Goal: Information Seeking & Learning: Learn about a topic

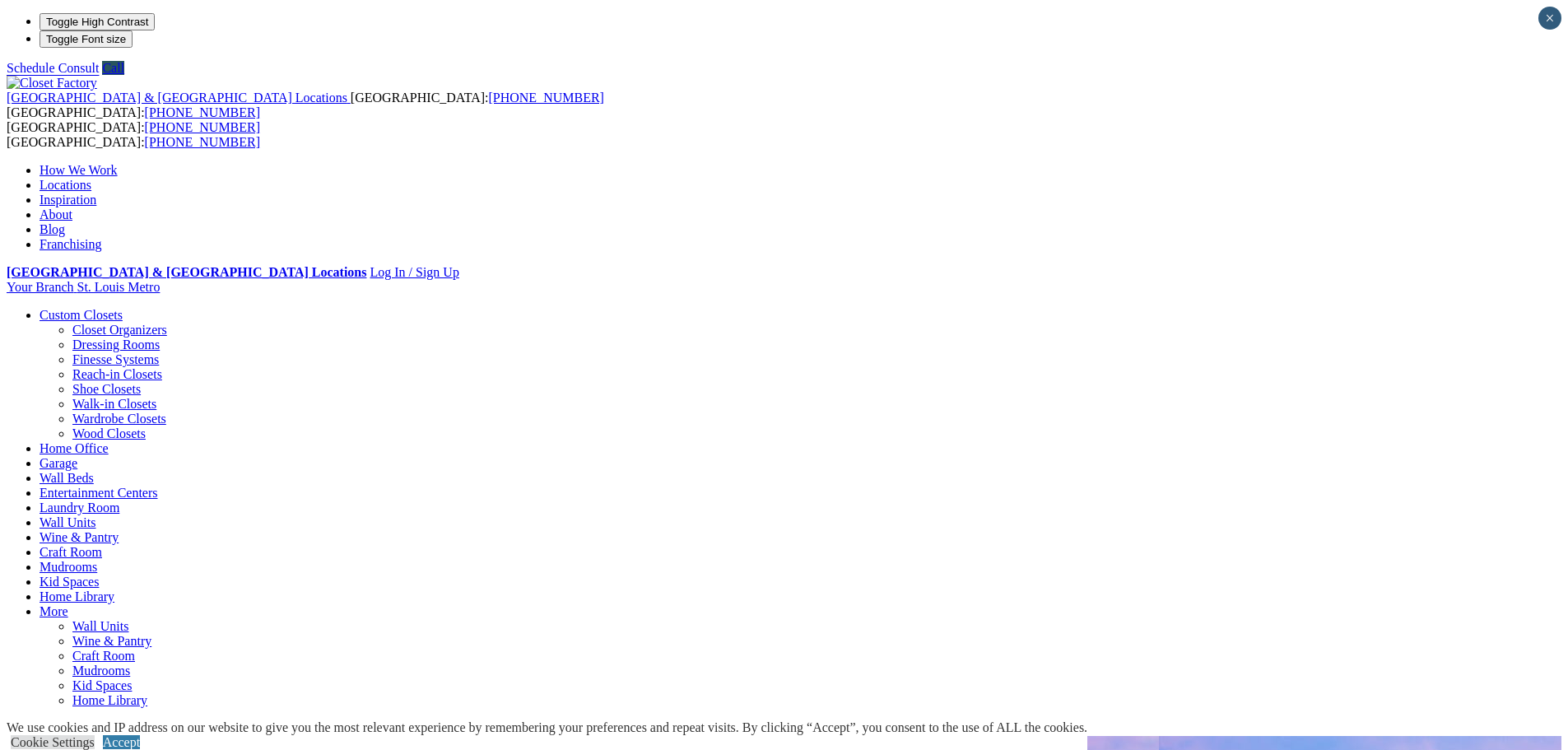
click at [156, 397] on link "Walk-in Closets" at bounding box center [114, 403] width 84 height 14
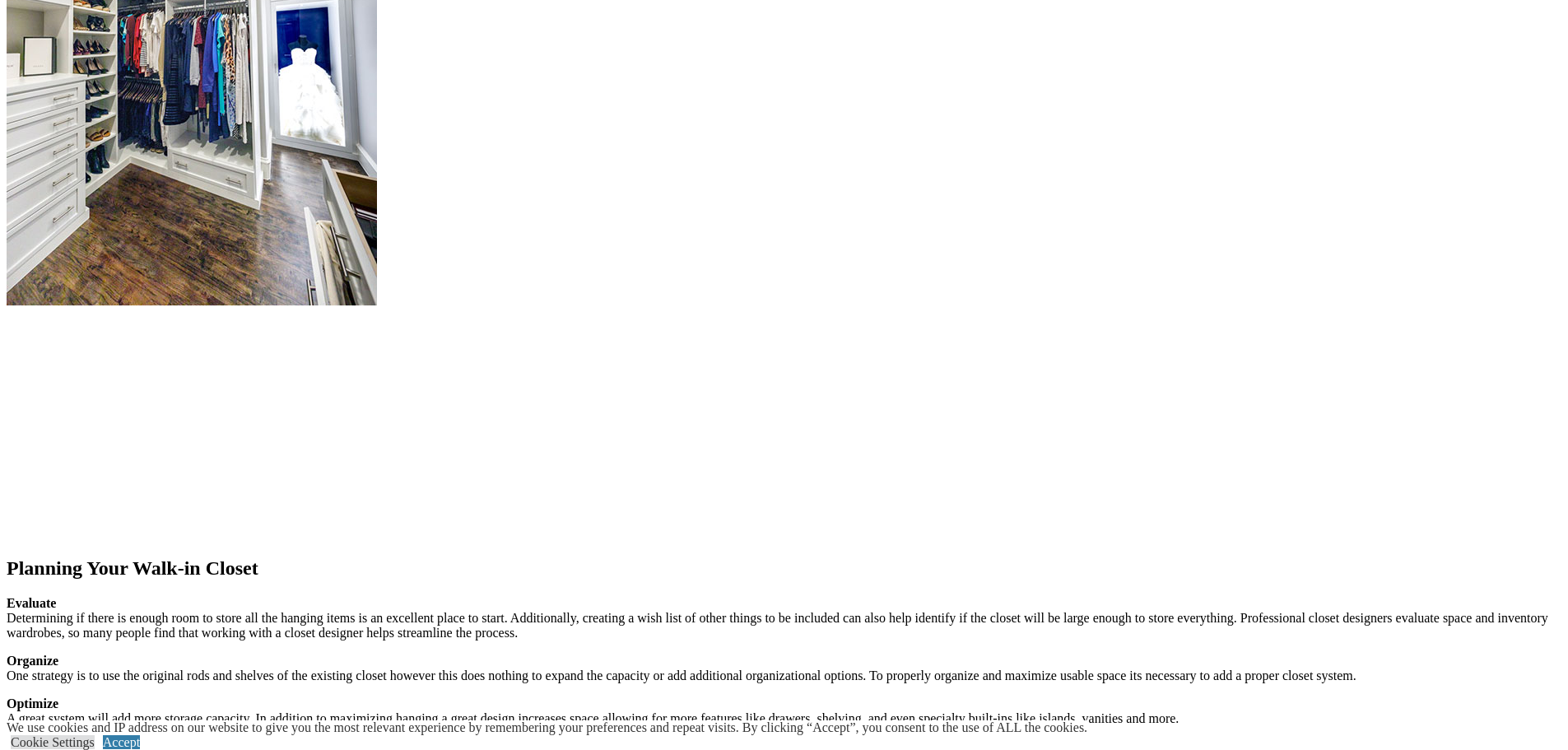
scroll to position [1892, 0]
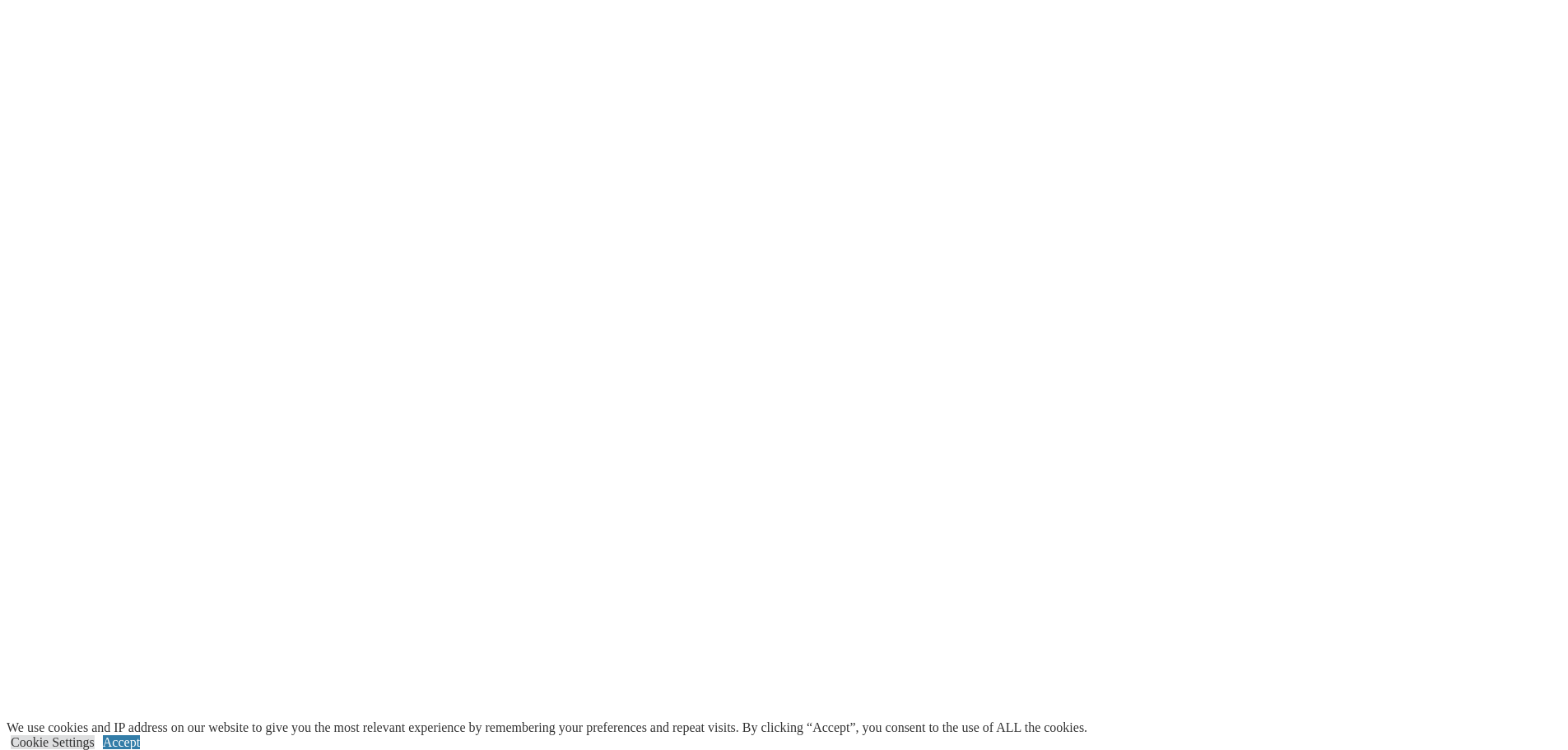
scroll to position [2962, 0]
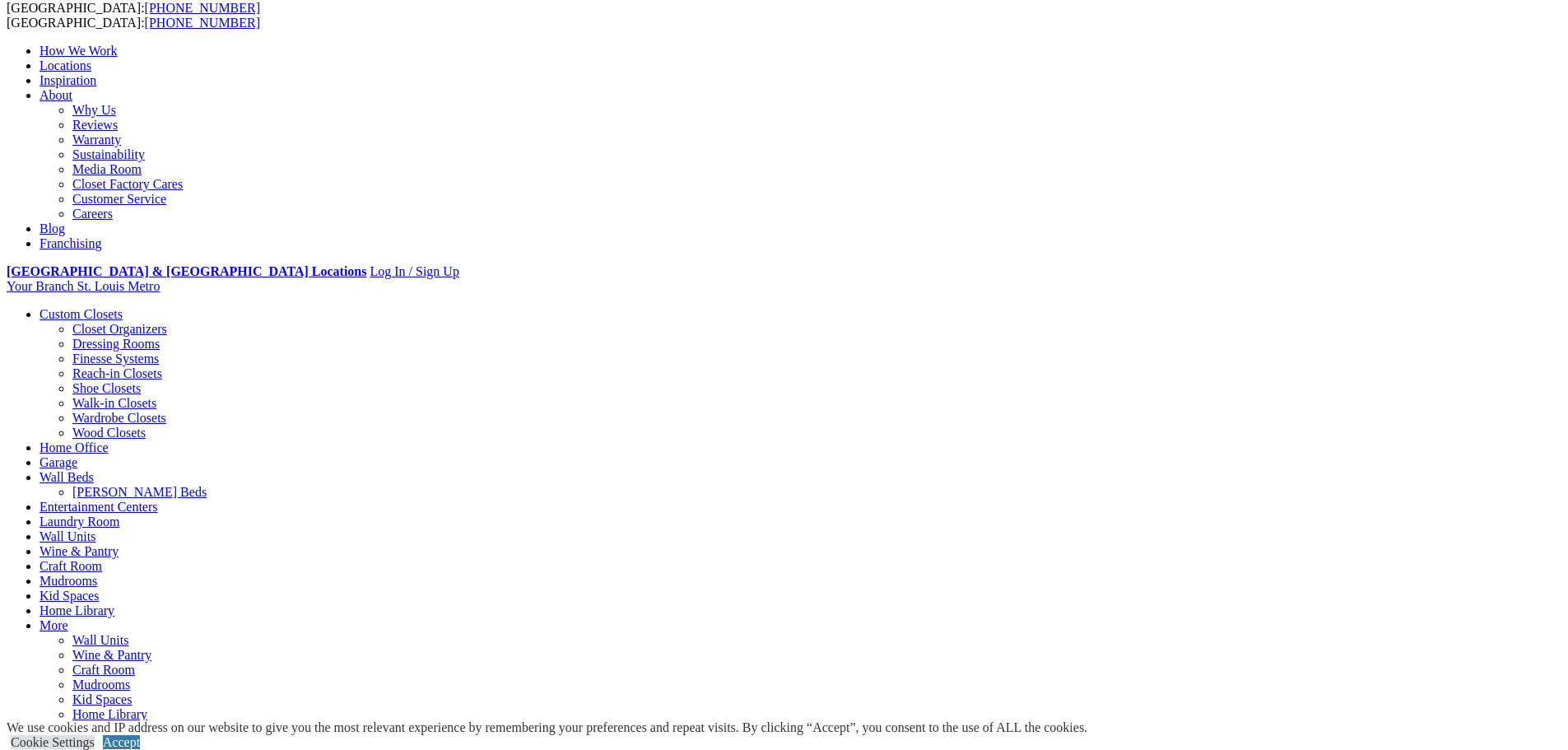
scroll to position [0, 0]
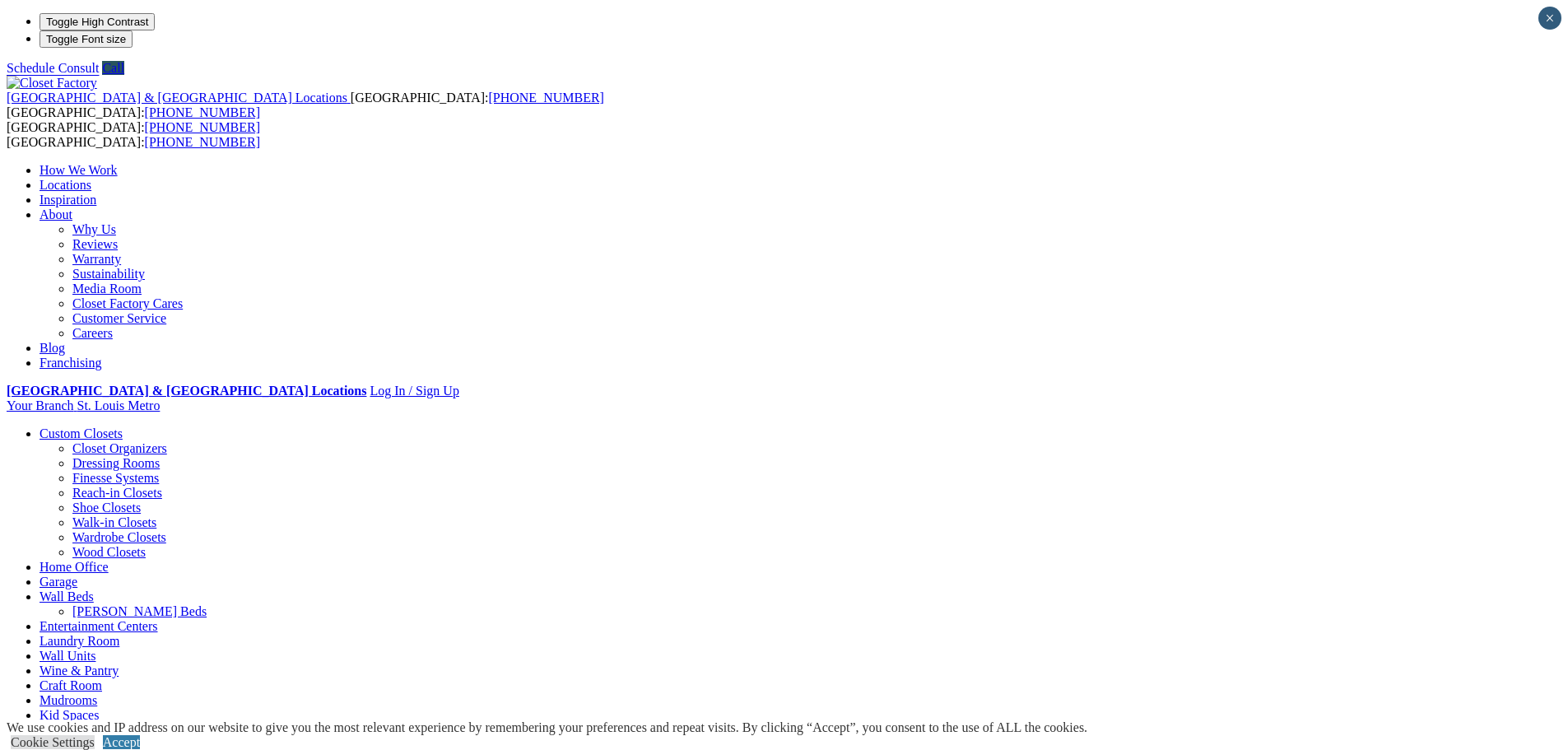
click at [158, 619] on link "Entertainment Centers" at bounding box center [99, 625] width 118 height 14
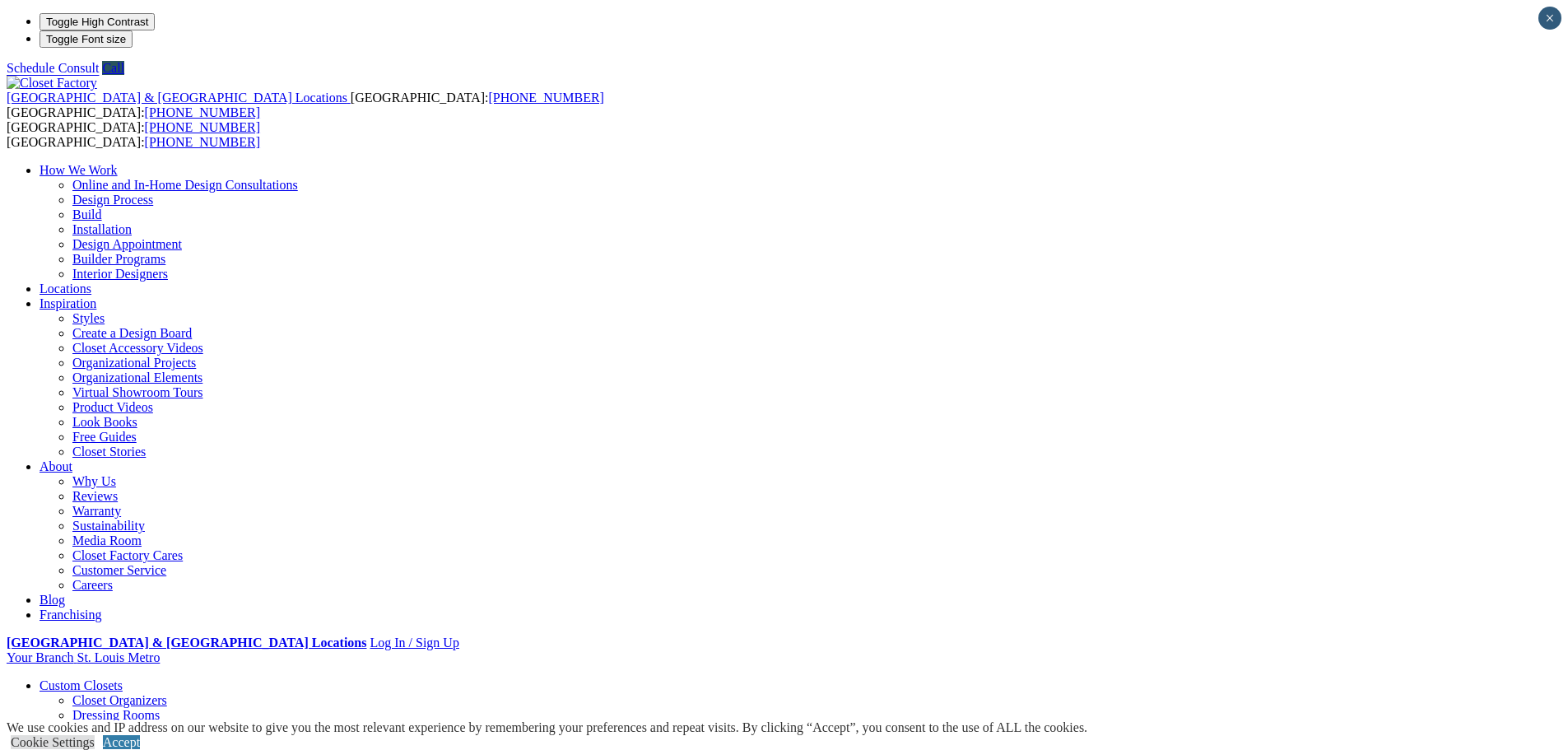
click at [161, 693] on link "Closet Organizers" at bounding box center [119, 699] width 95 height 14
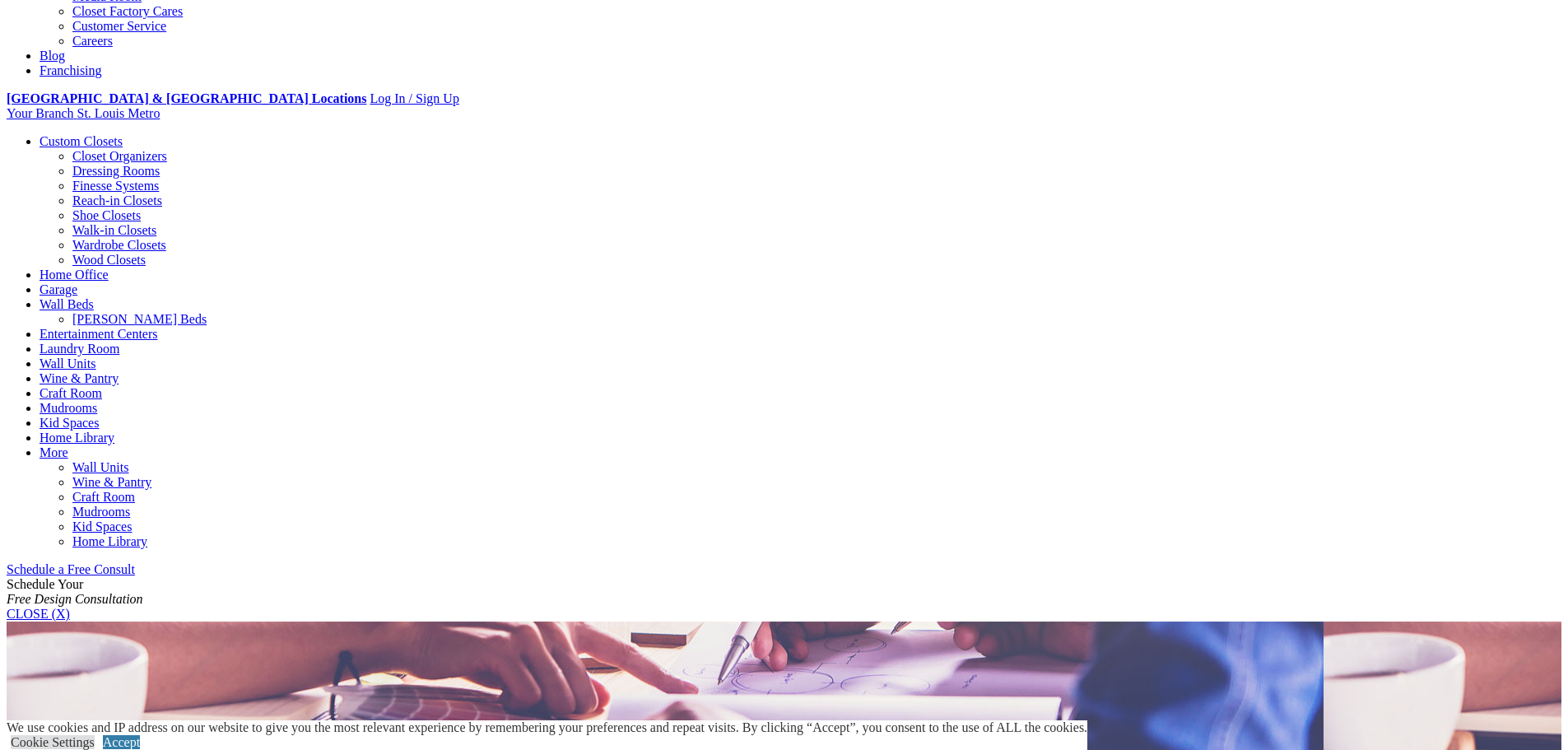
scroll to position [576, 0]
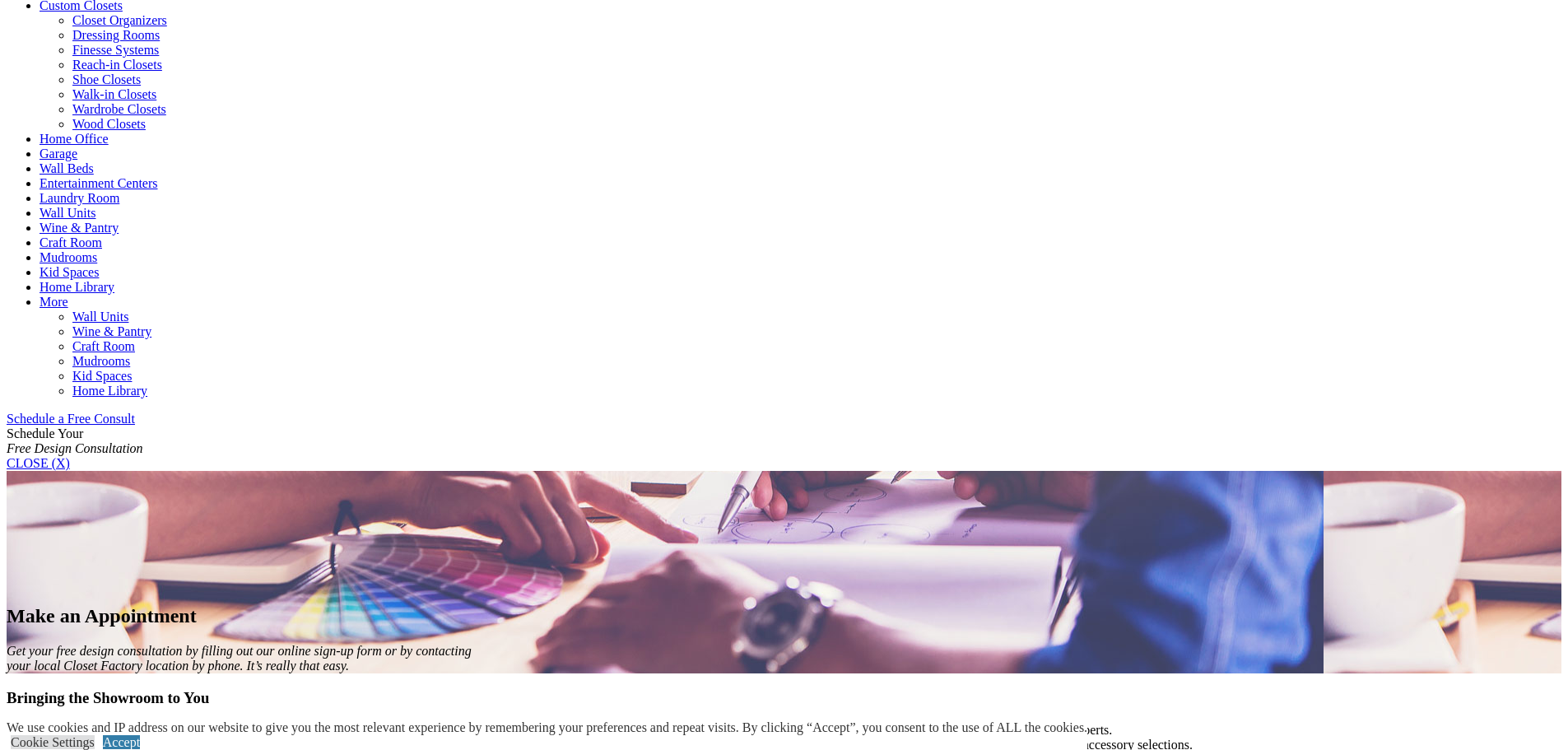
click at [156, 101] on link "Walk-in Closets" at bounding box center [114, 94] width 84 height 14
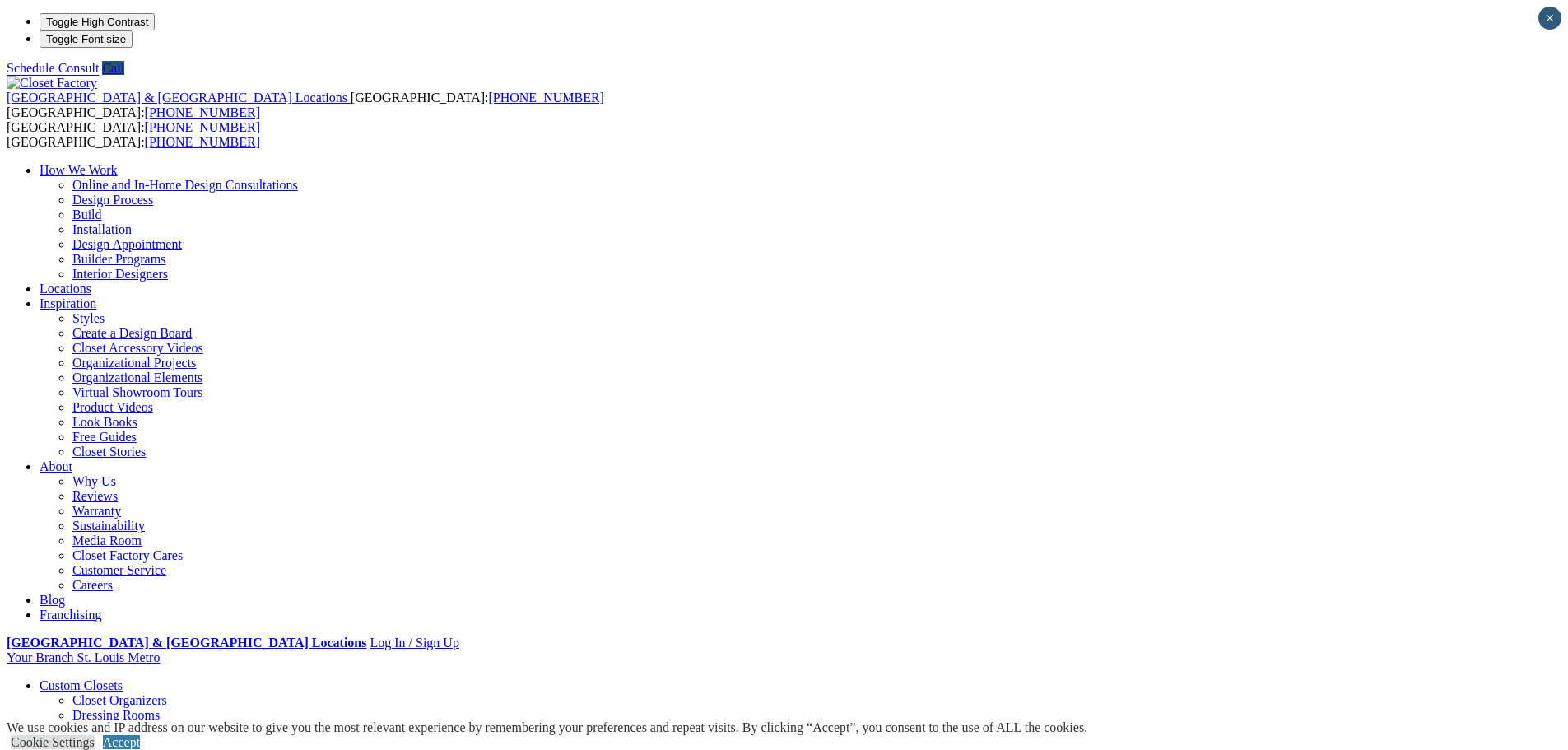
click at [105, 311] on link "Styles" at bounding box center [89, 317] width 33 height 14
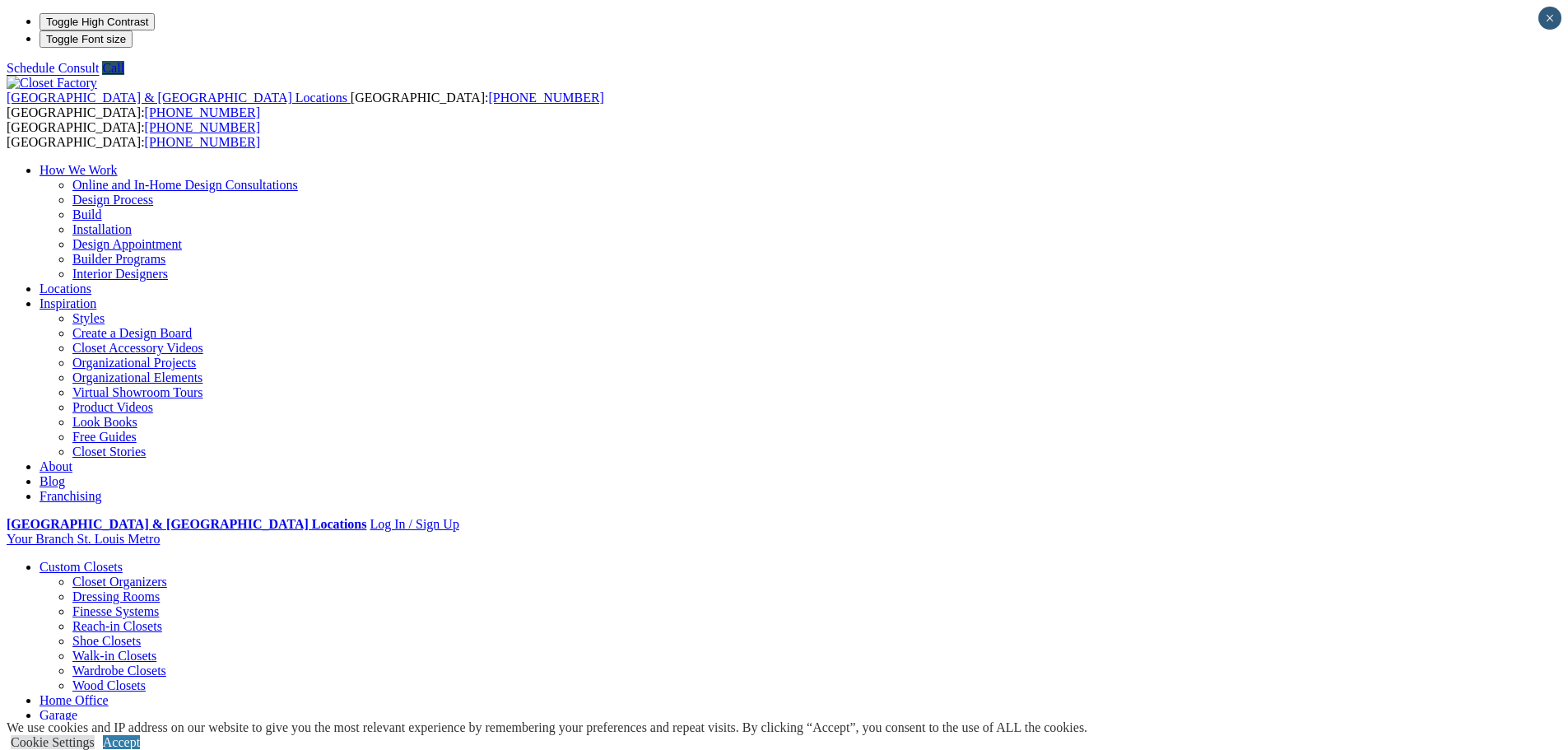
click at [137, 415] on link "Look Books" at bounding box center [105, 421] width 65 height 14
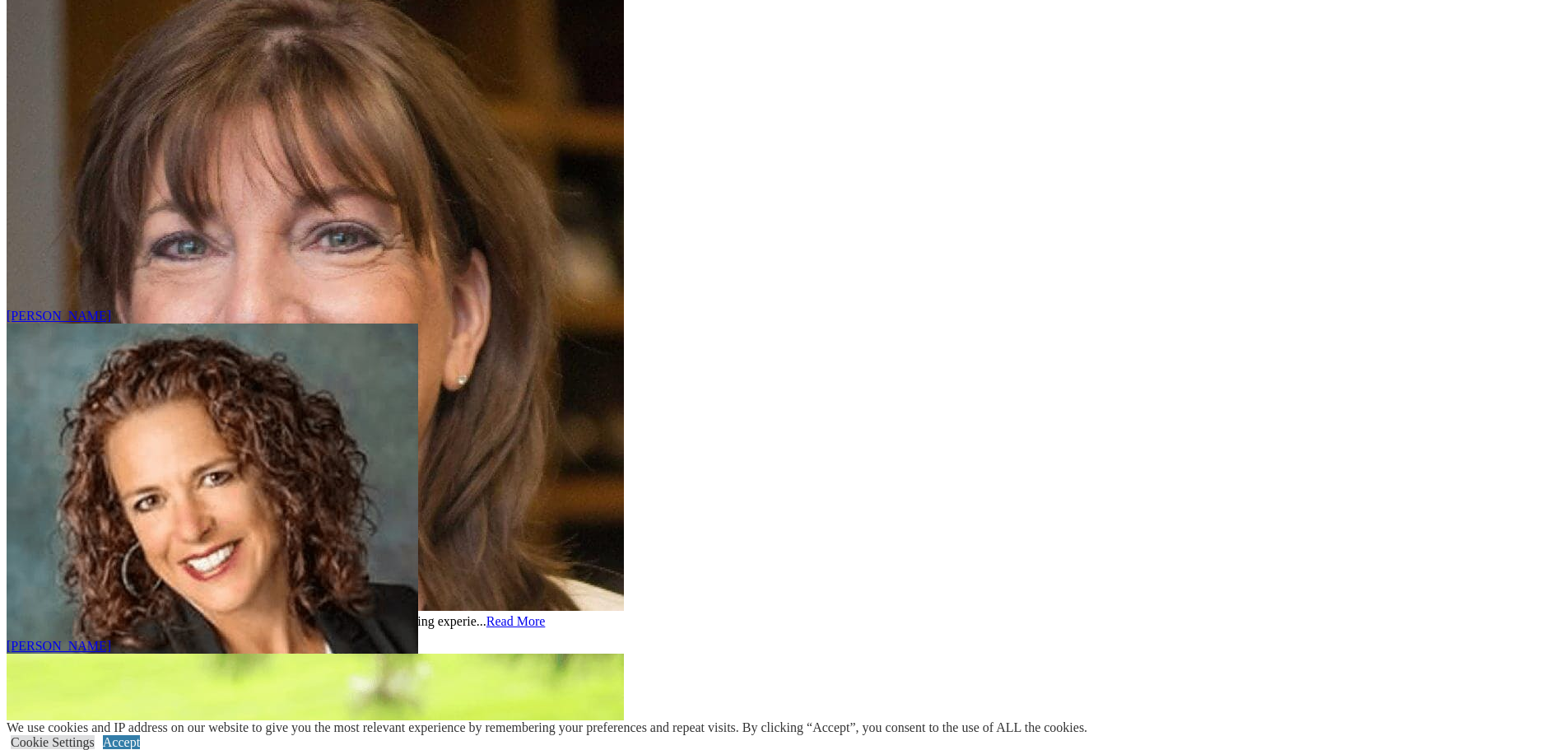
scroll to position [8146, 0]
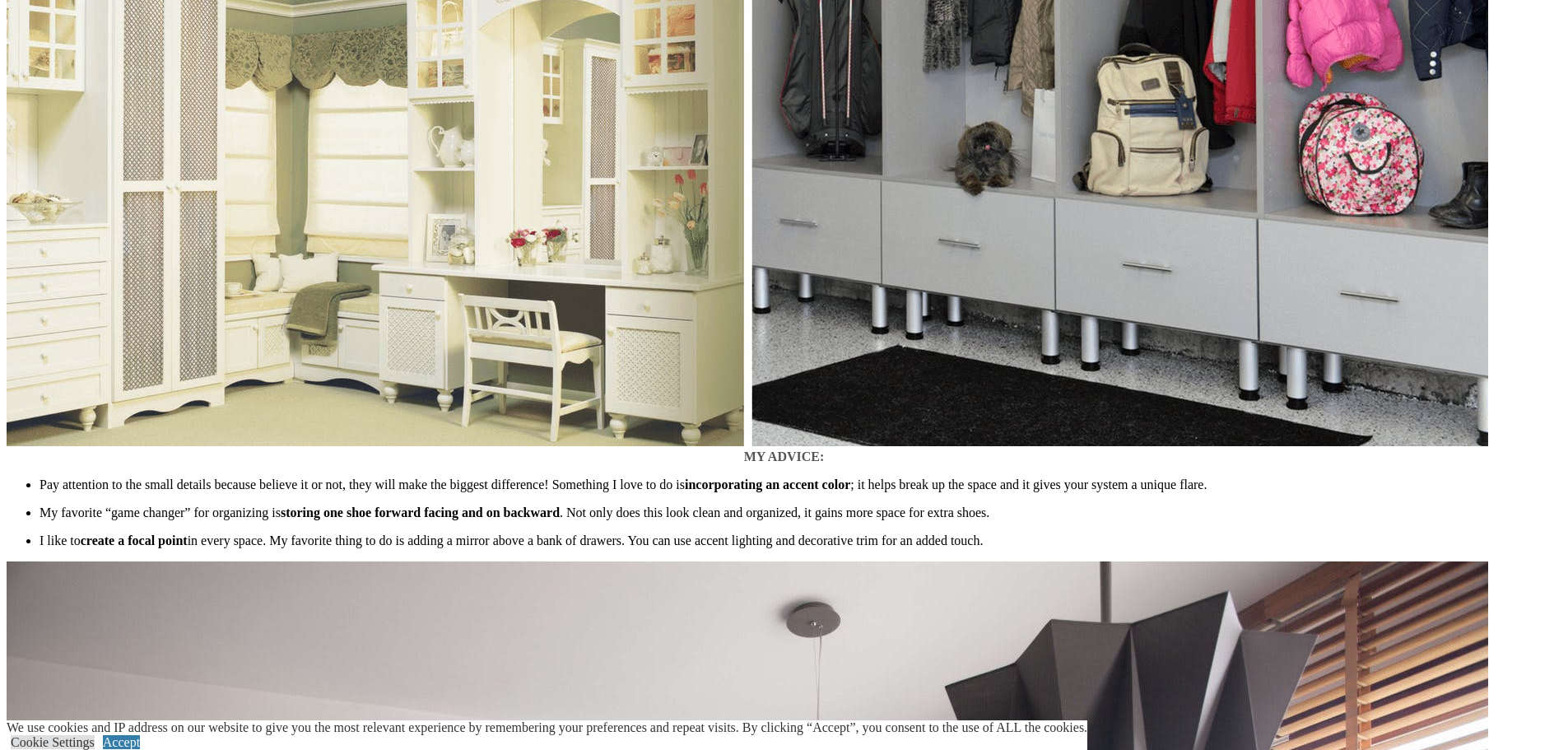
scroll to position [2222, 0]
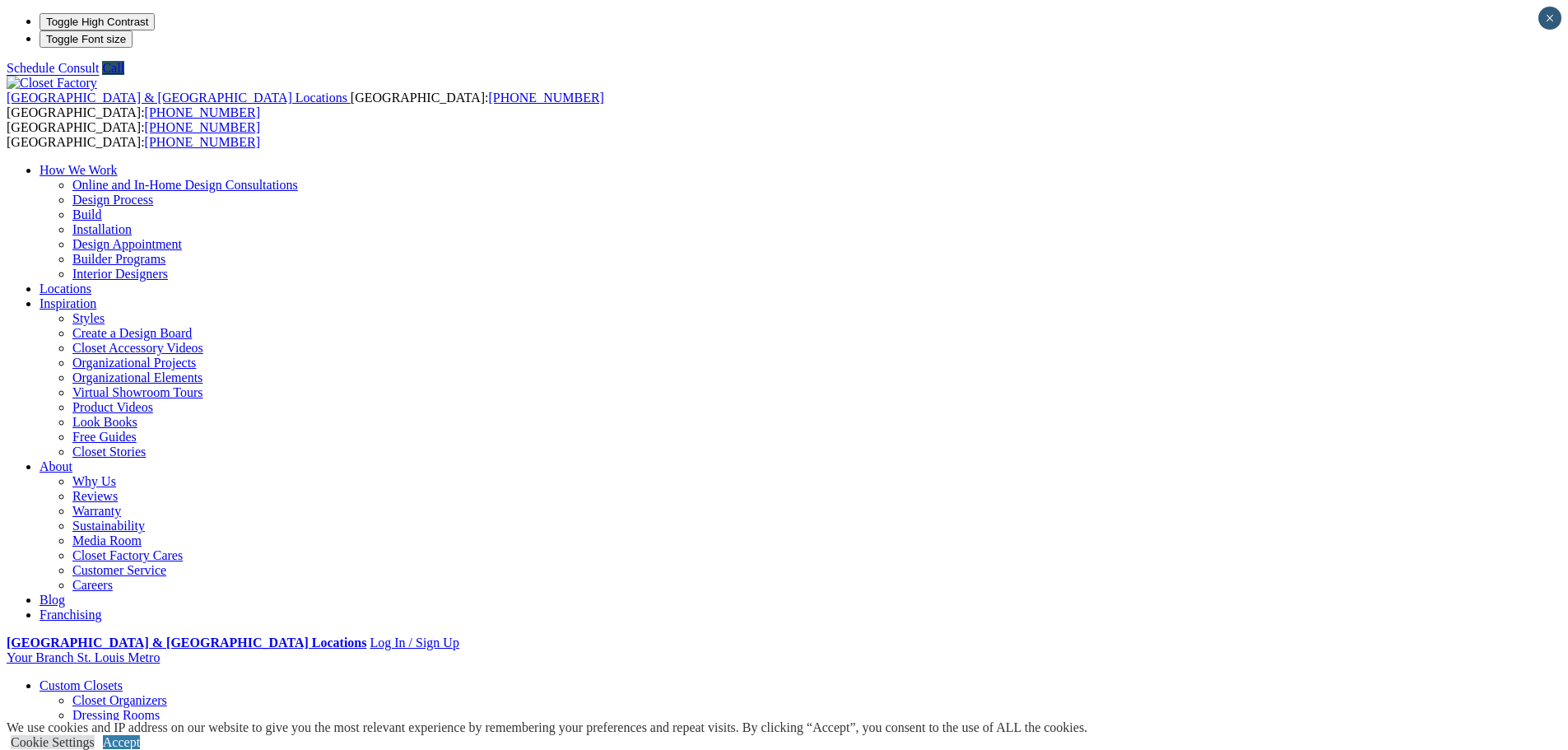
click at [203, 385] on link "Virtual Showroom Tours" at bounding box center [137, 391] width 131 height 14
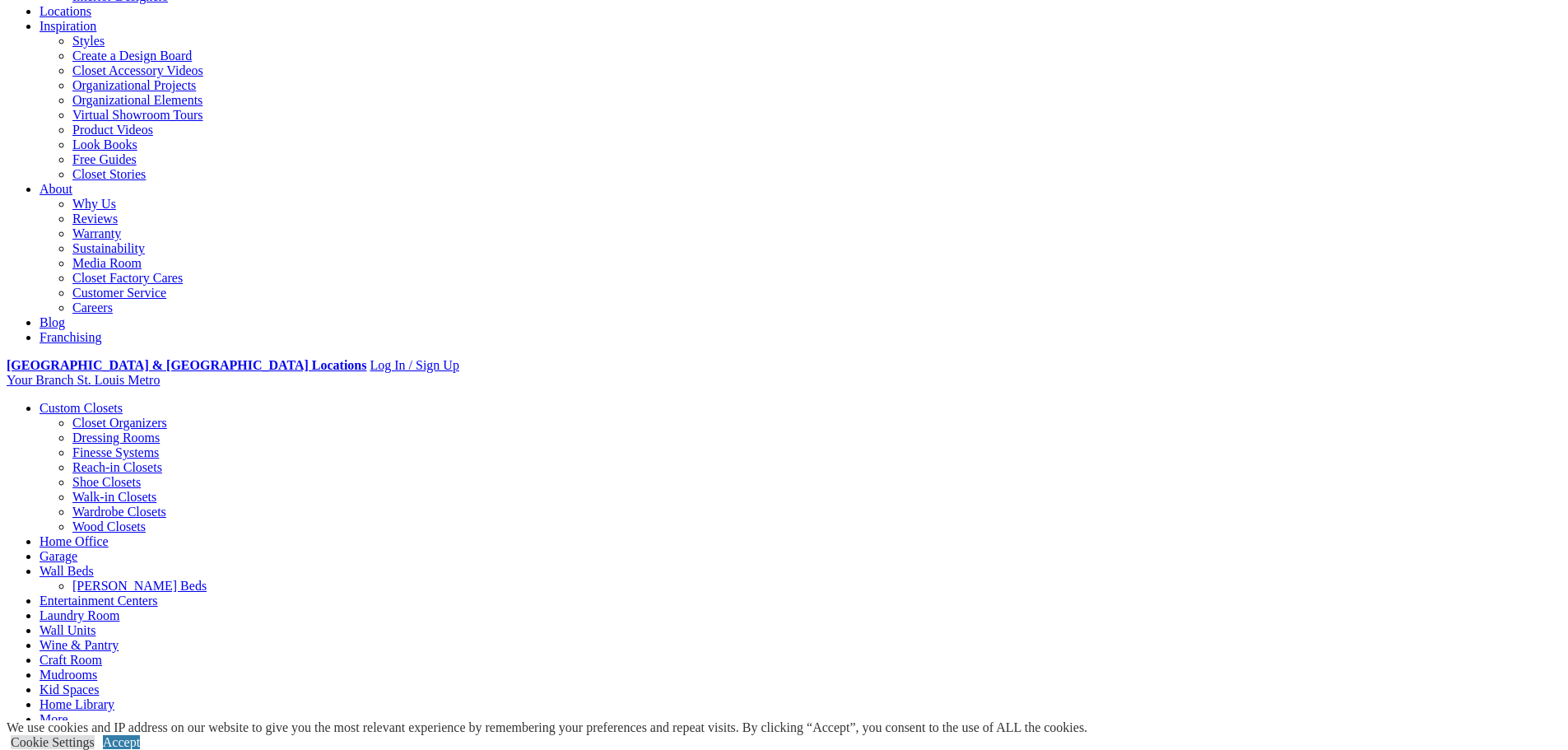
scroll to position [329, 0]
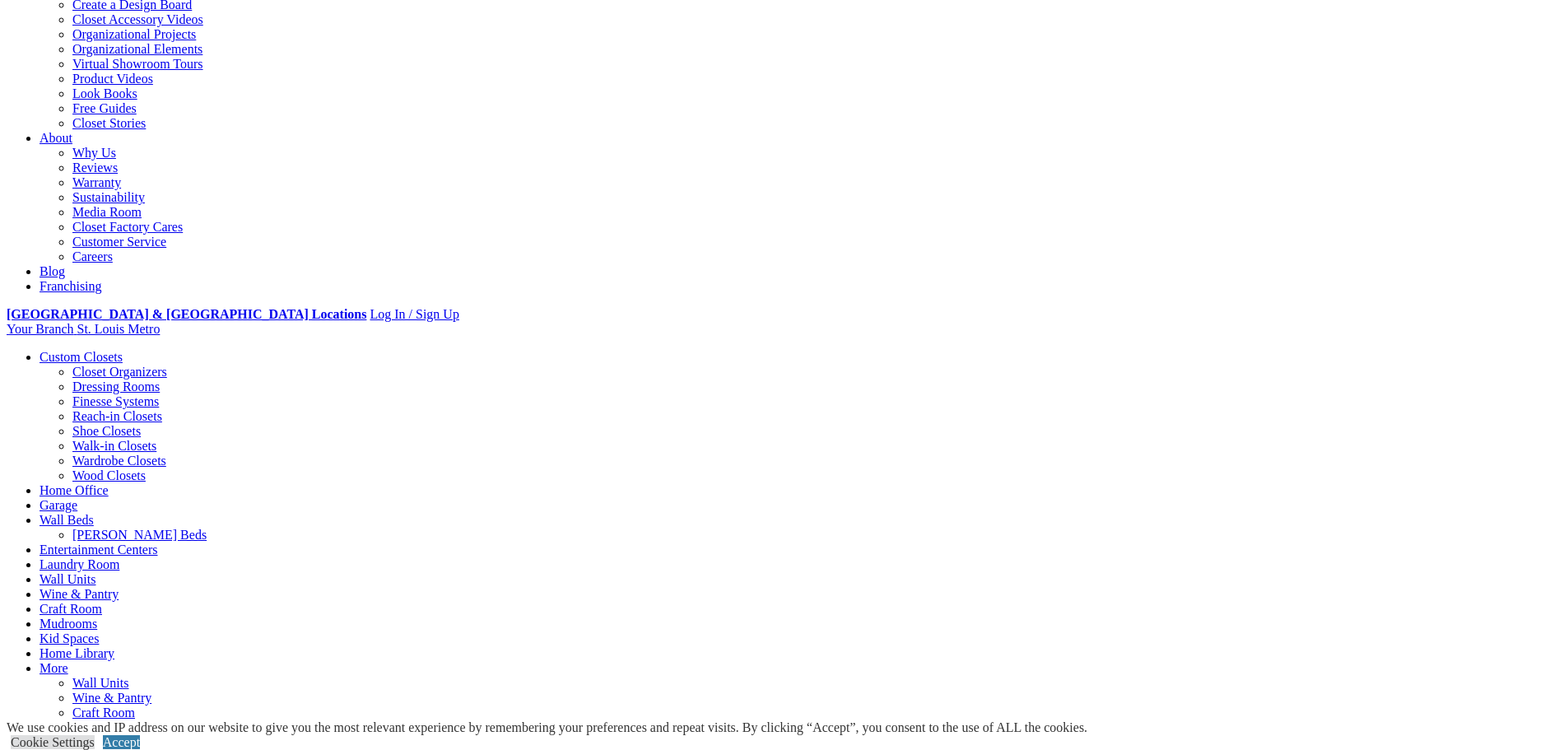
scroll to position [329, 0]
drag, startPoint x: 1335, startPoint y: 354, endPoint x: 1327, endPoint y: 218, distance: 136.2
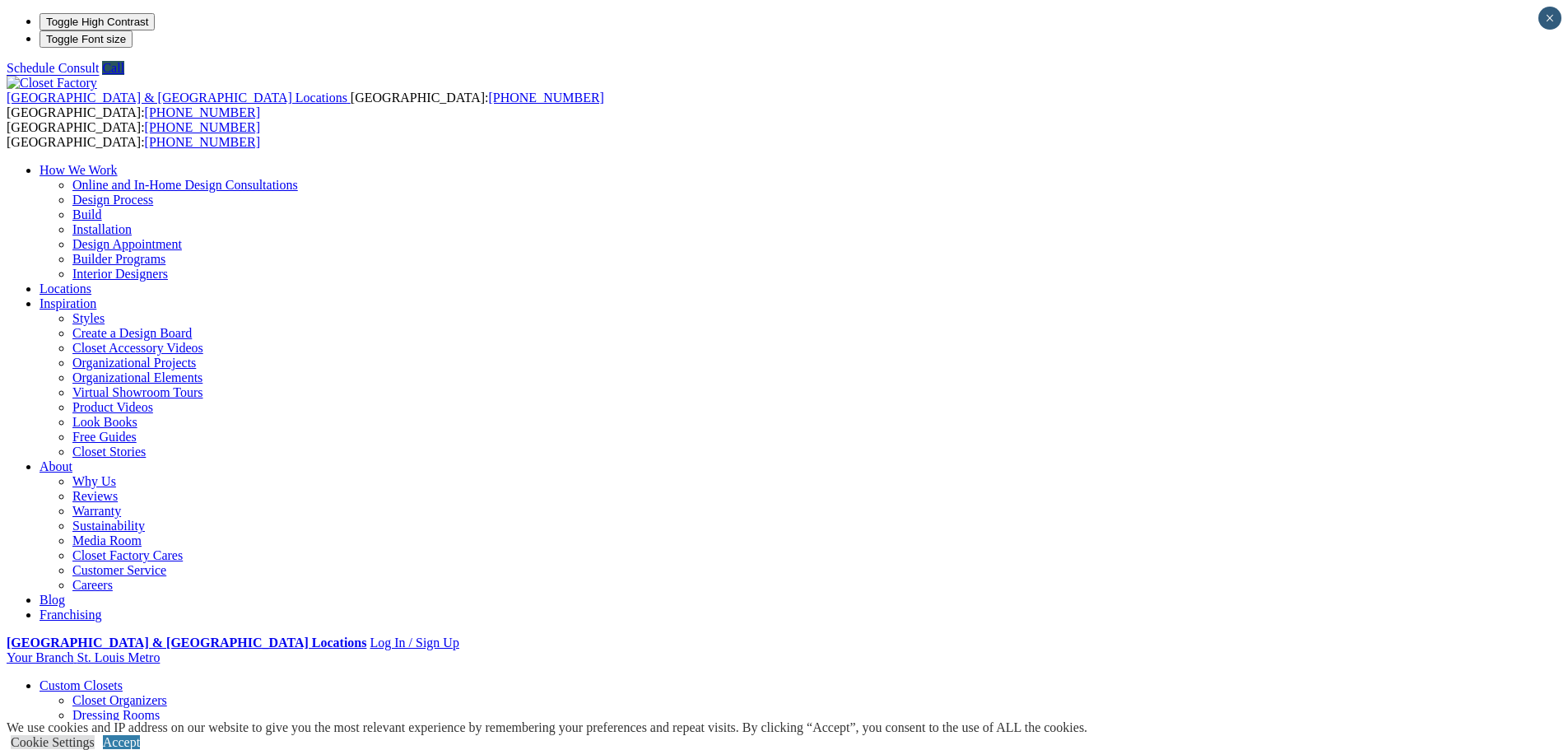
click at [203, 385] on link "Virtual Showroom Tours" at bounding box center [137, 391] width 131 height 14
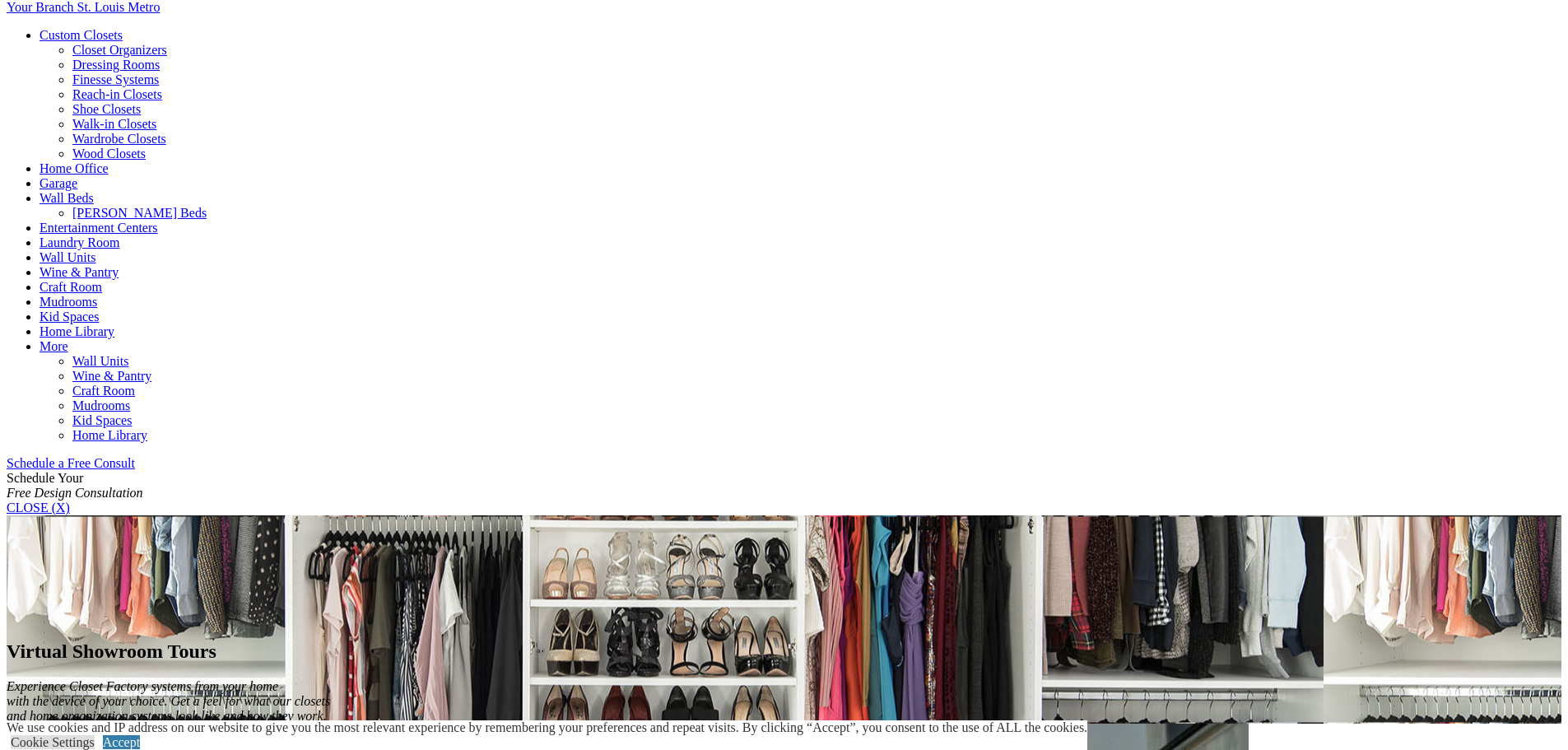
scroll to position [658, 0]
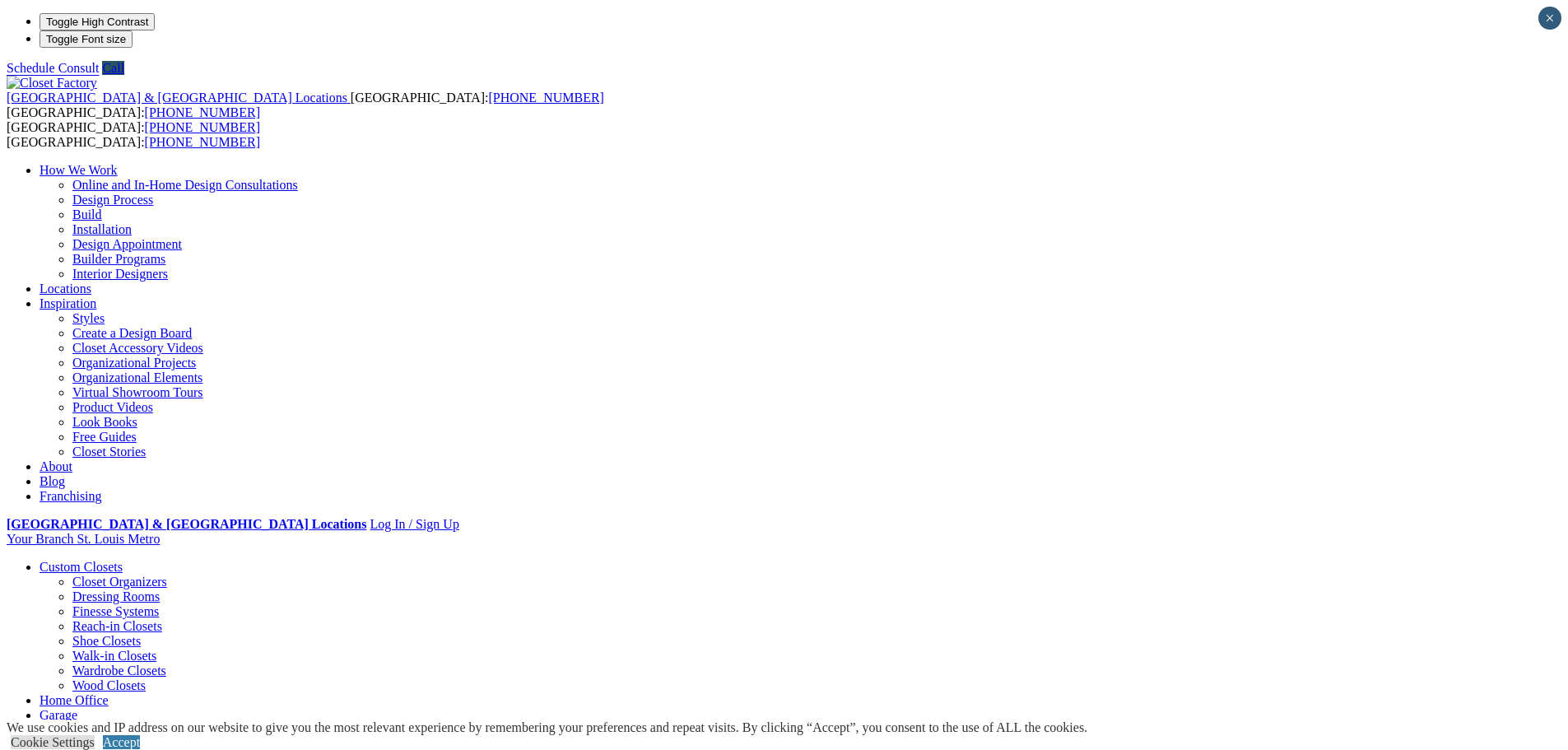
click at [203, 385] on link "Virtual Showroom Tours" at bounding box center [137, 391] width 131 height 14
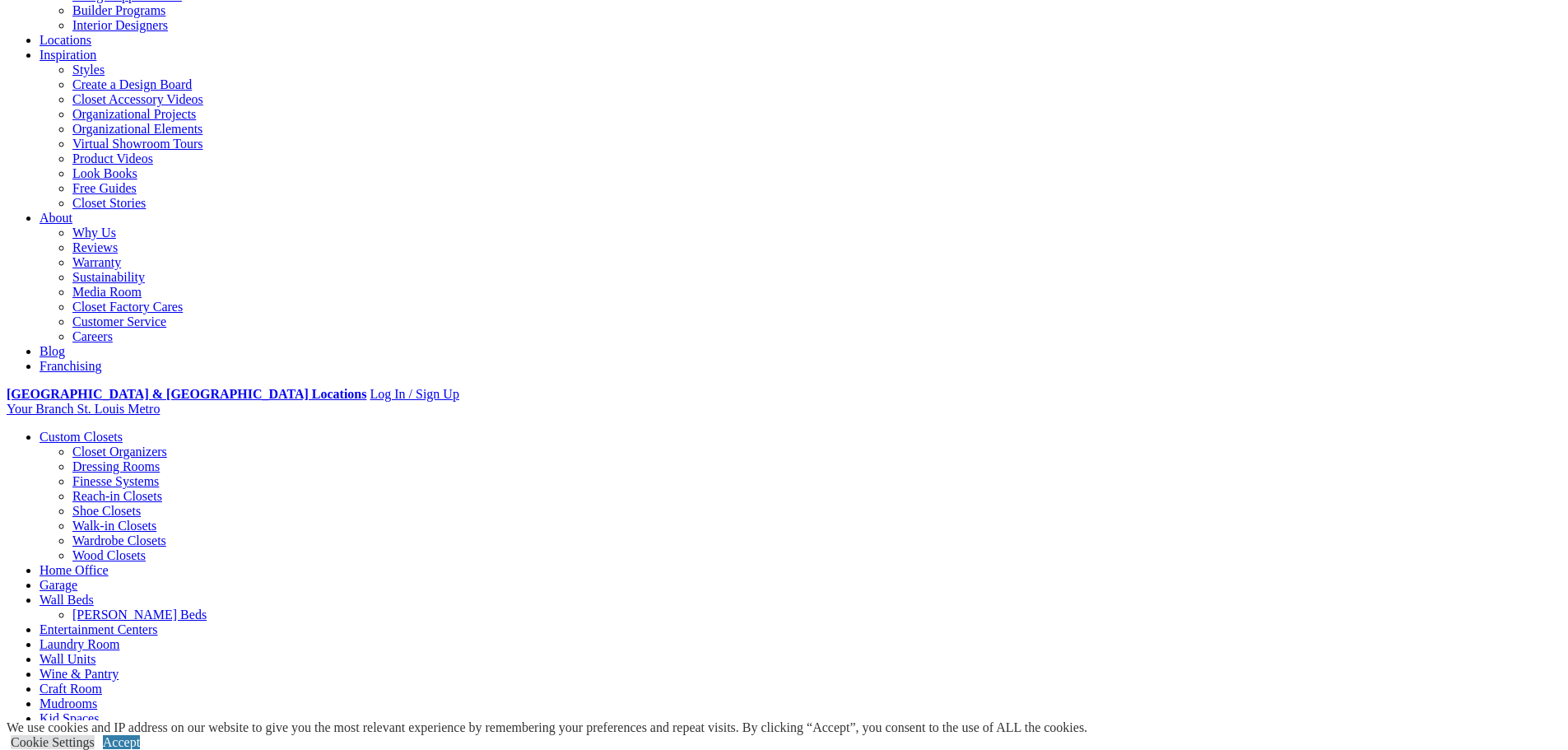
scroll to position [329, 0]
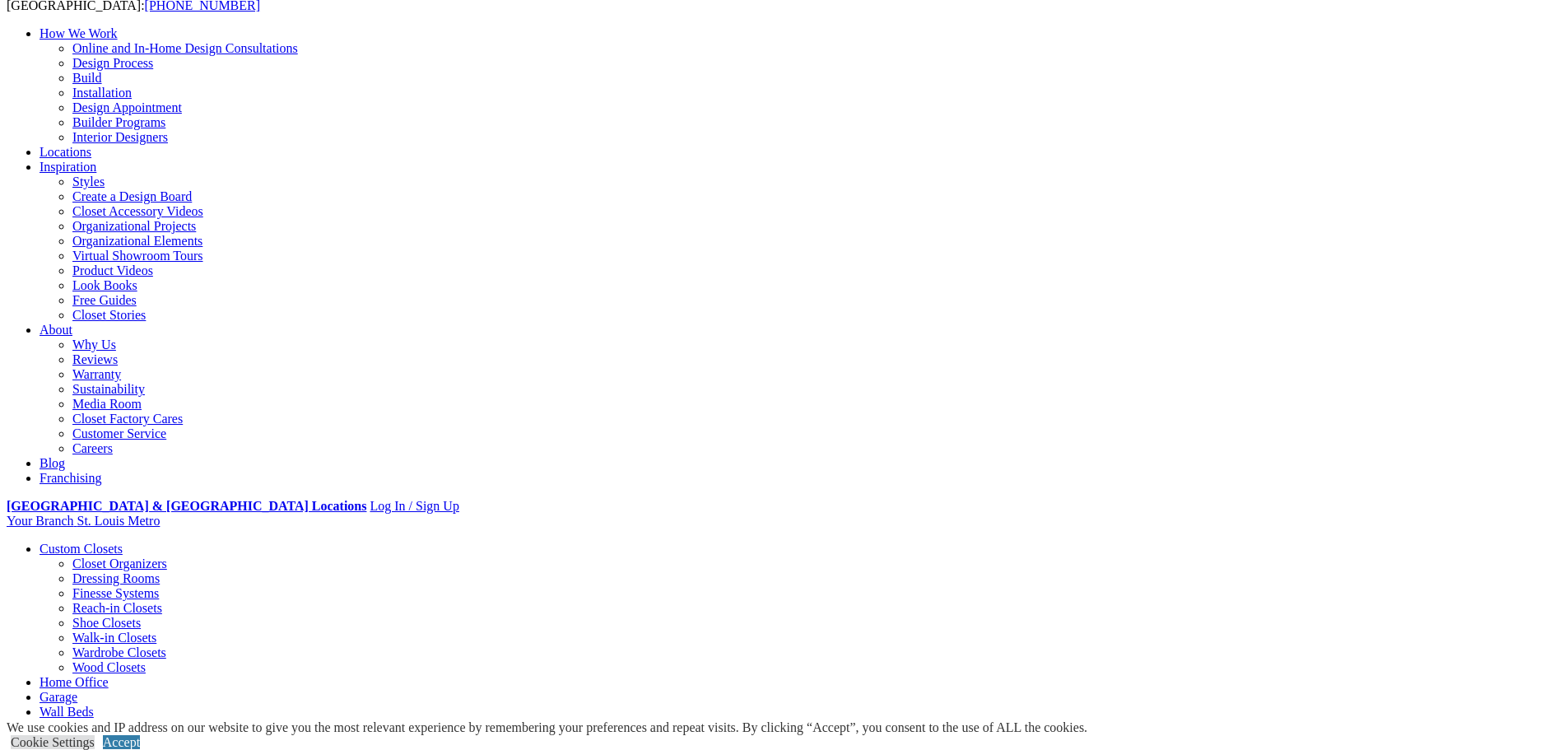
scroll to position [164, 0]
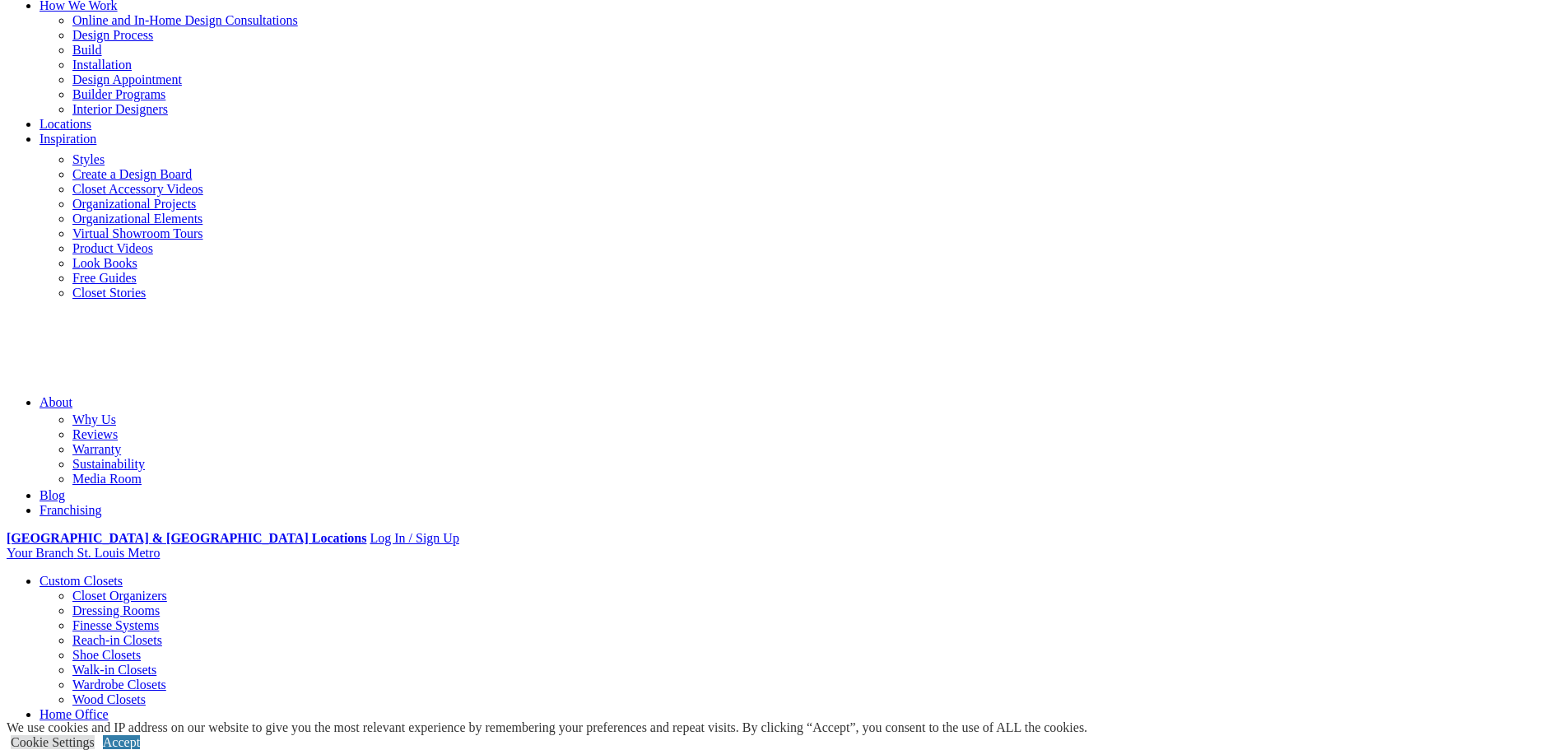
click at [97, 132] on link "Inspiration" at bounding box center [68, 138] width 57 height 14
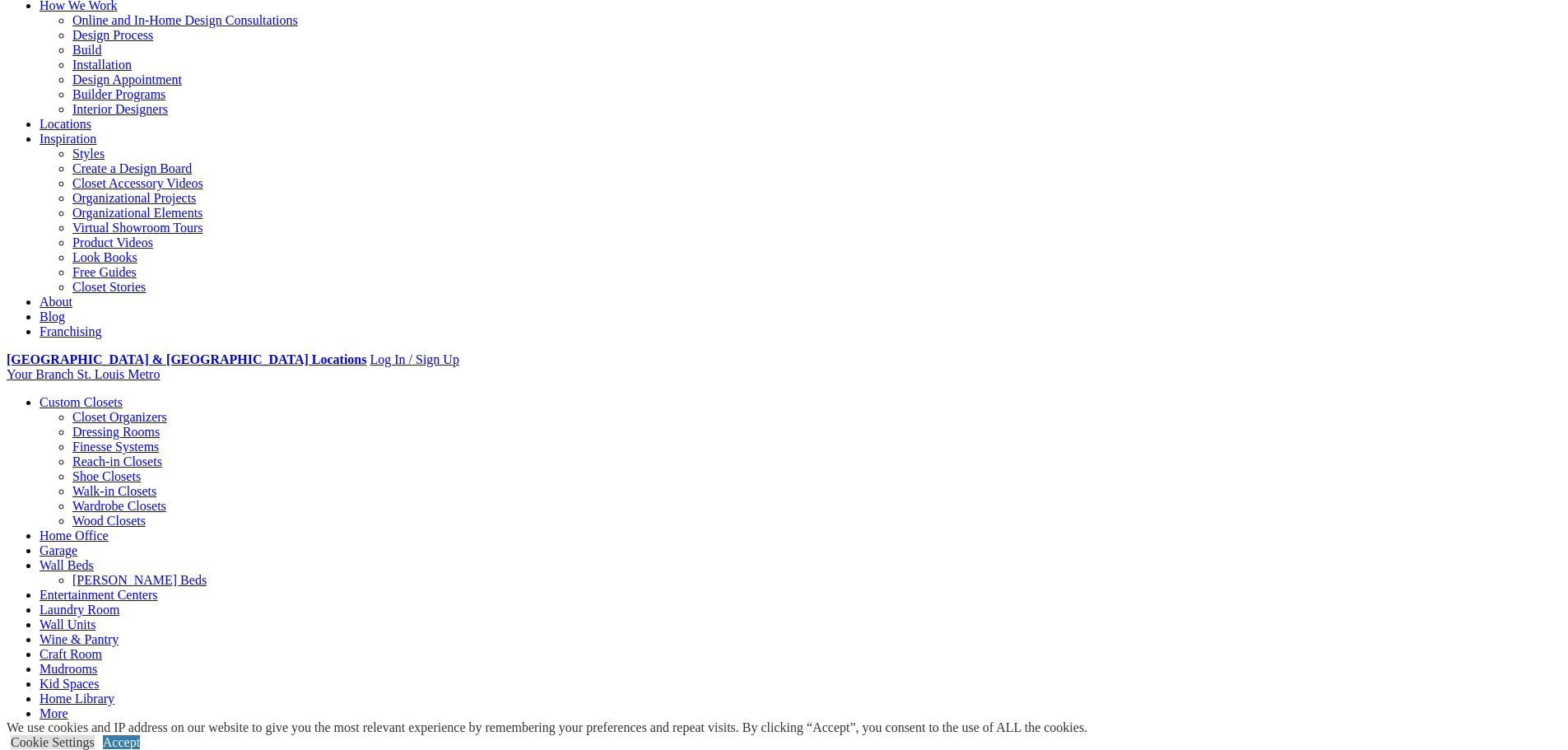
click at [203, 235] on link "Virtual Showroom Tours" at bounding box center [137, 227] width 131 height 14
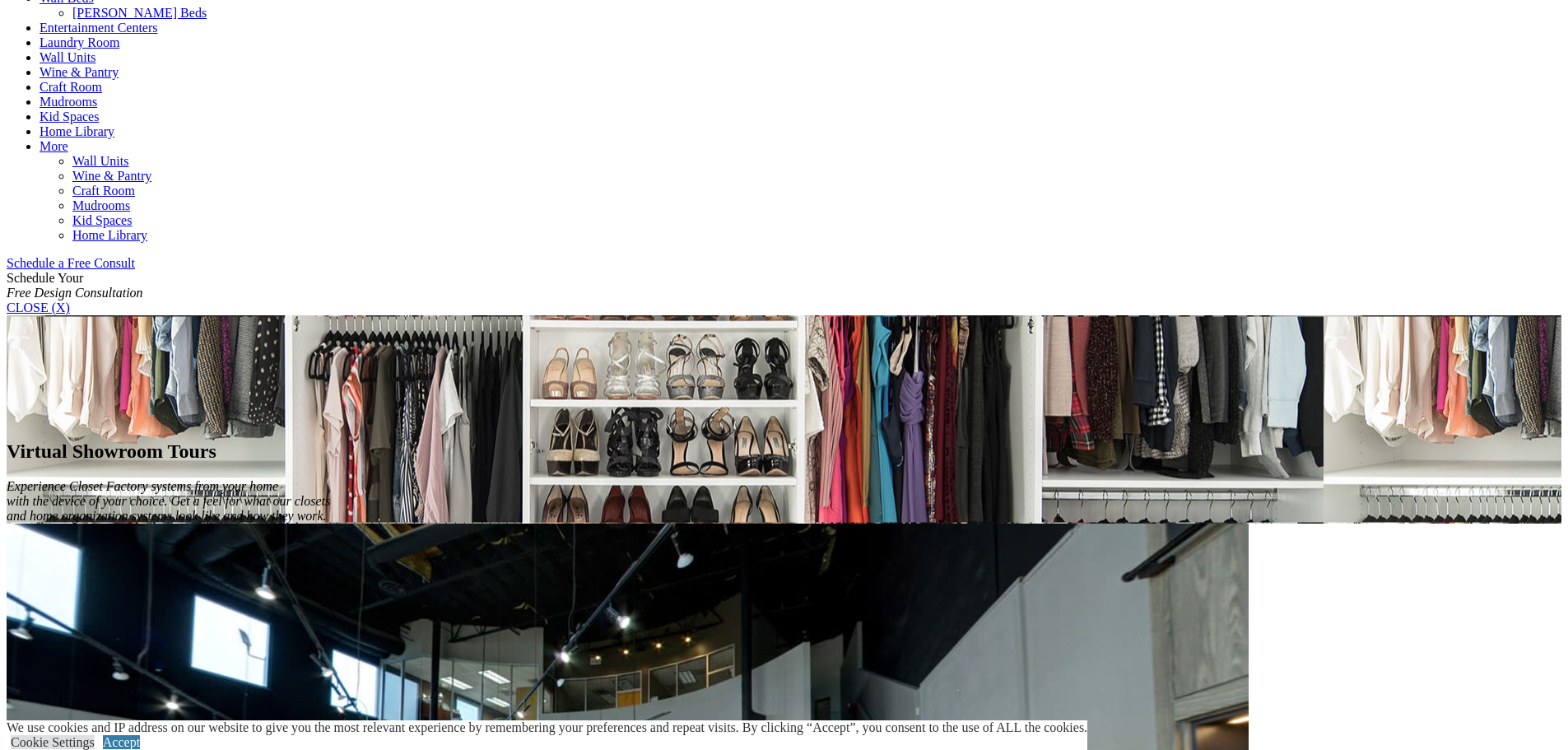
scroll to position [823, 0]
